Goal: Information Seeking & Learning: Learn about a topic

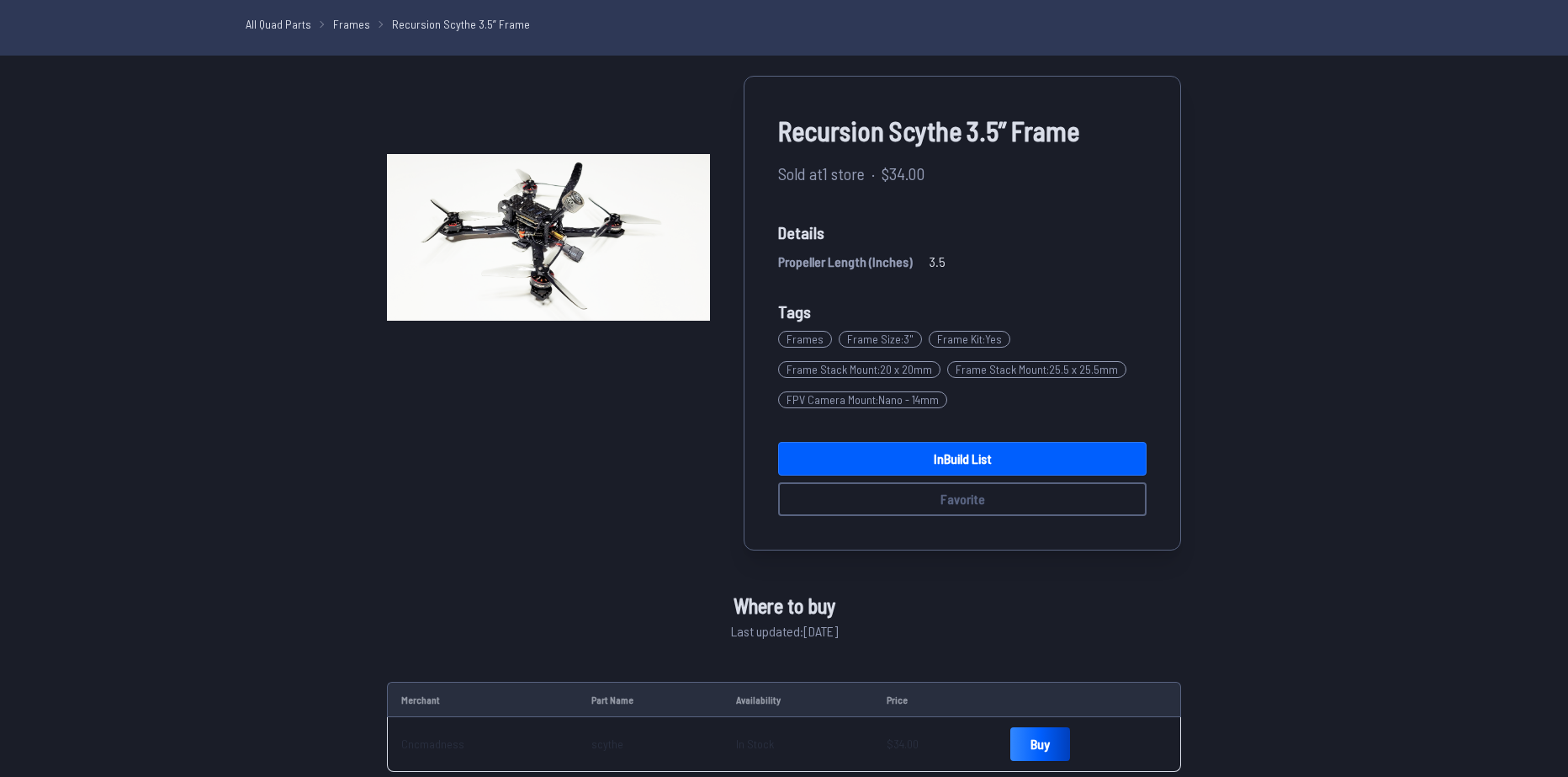
scroll to position [164, 0]
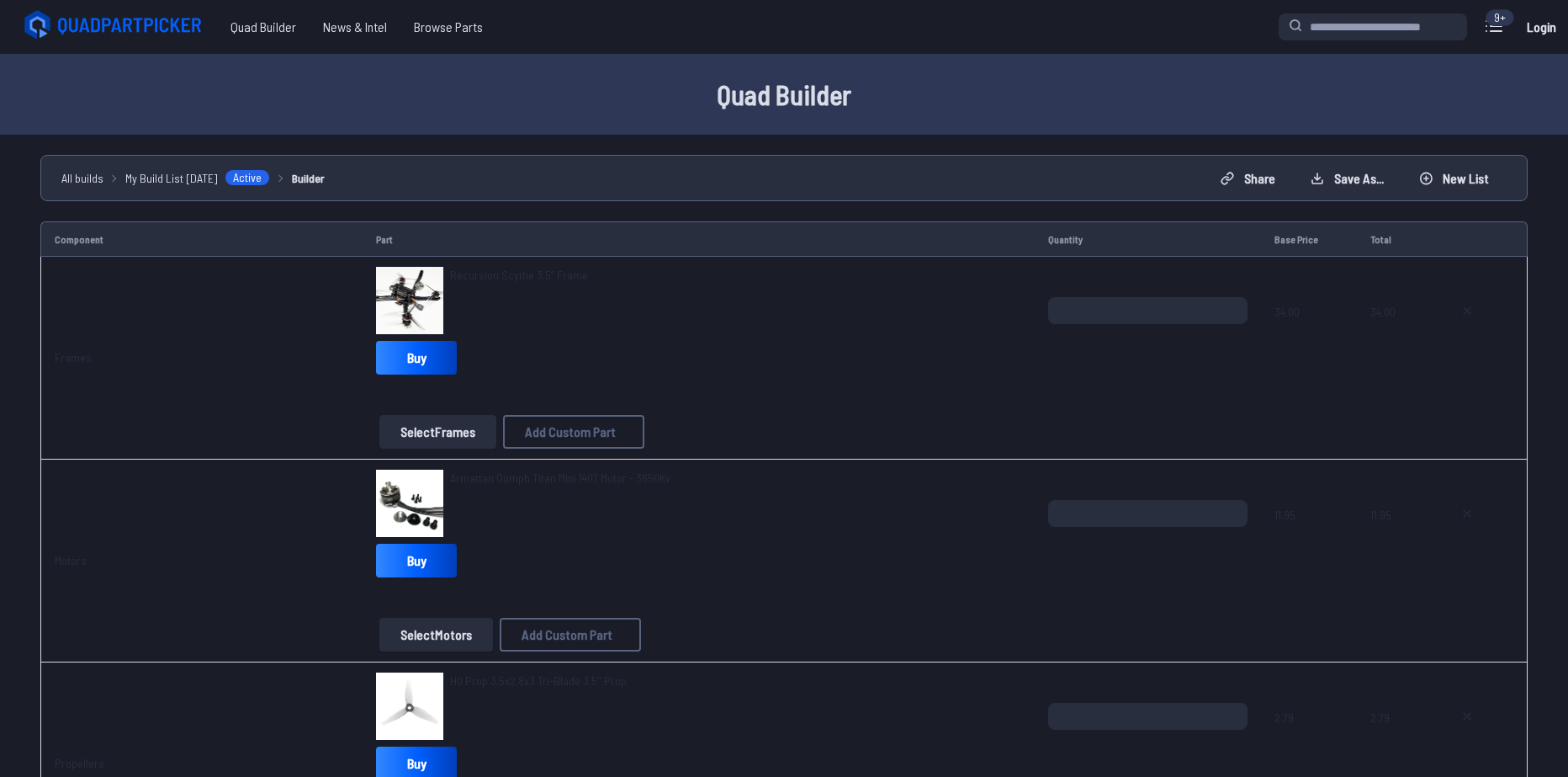
click at [552, 473] on span "Armattan Oomph Titan Mini 1407 Motor - 3650Kv" at bounding box center [560, 477] width 221 height 14
click at [539, 480] on span "Armattan Oomph Titan Mini 1407 Motor - 3650Kv" at bounding box center [560, 477] width 221 height 14
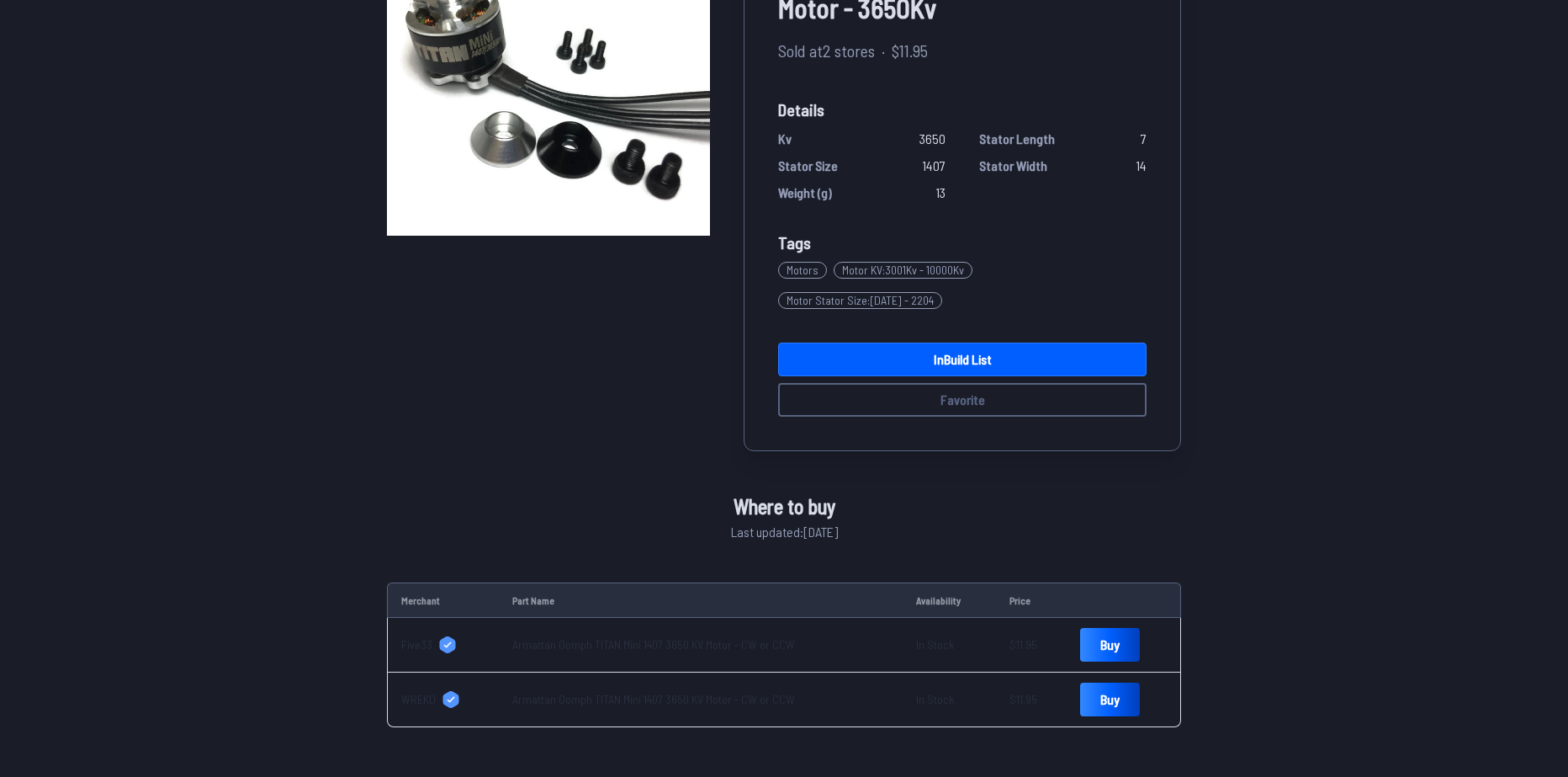
scroll to position [253, 0]
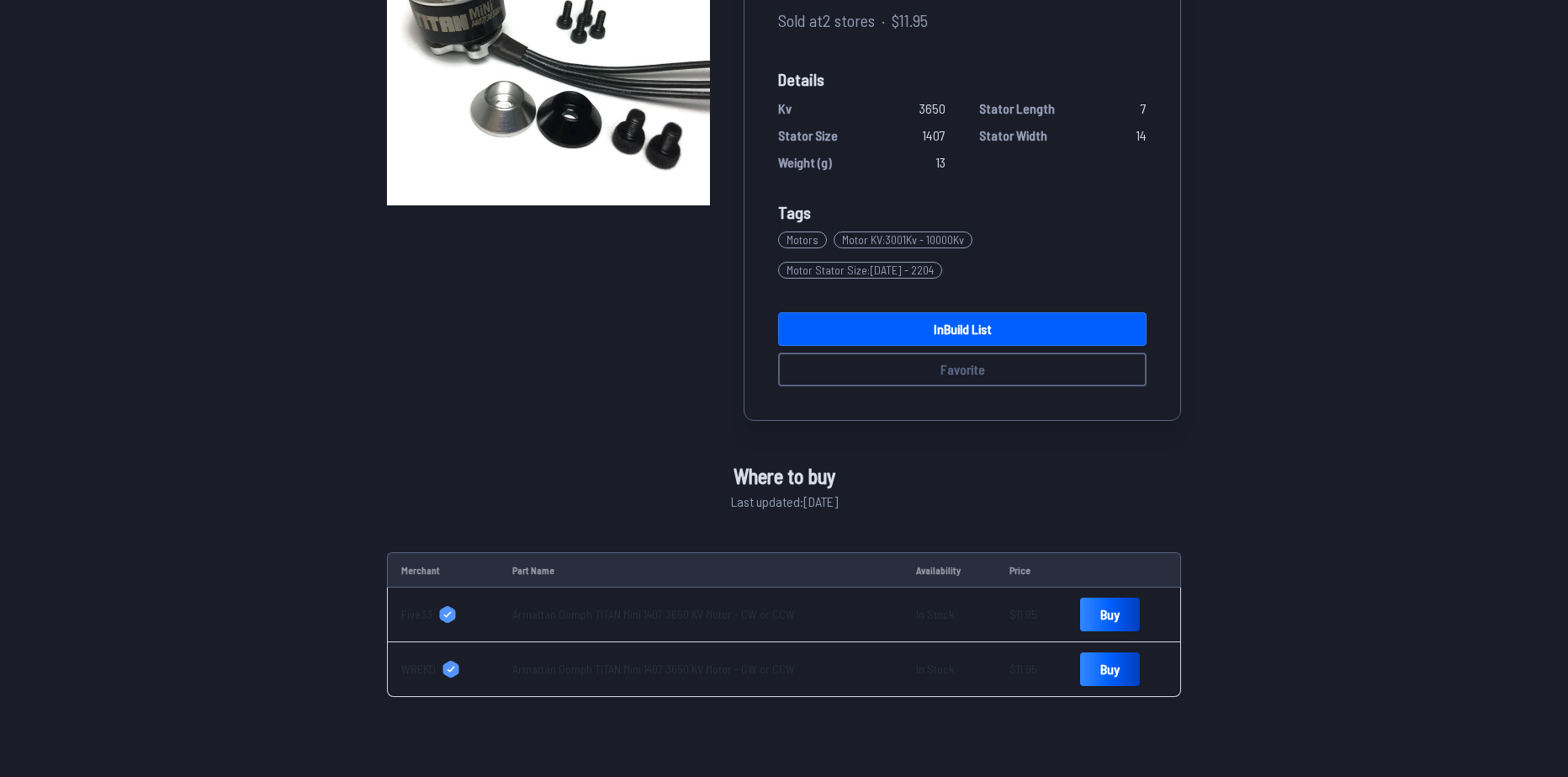
click at [593, 662] on link "Armattan Oomph TITAN Mini 1407 3650 KV Motor - CW or CCW" at bounding box center [653, 668] width 282 height 14
